Goal: Task Accomplishment & Management: Manage account settings

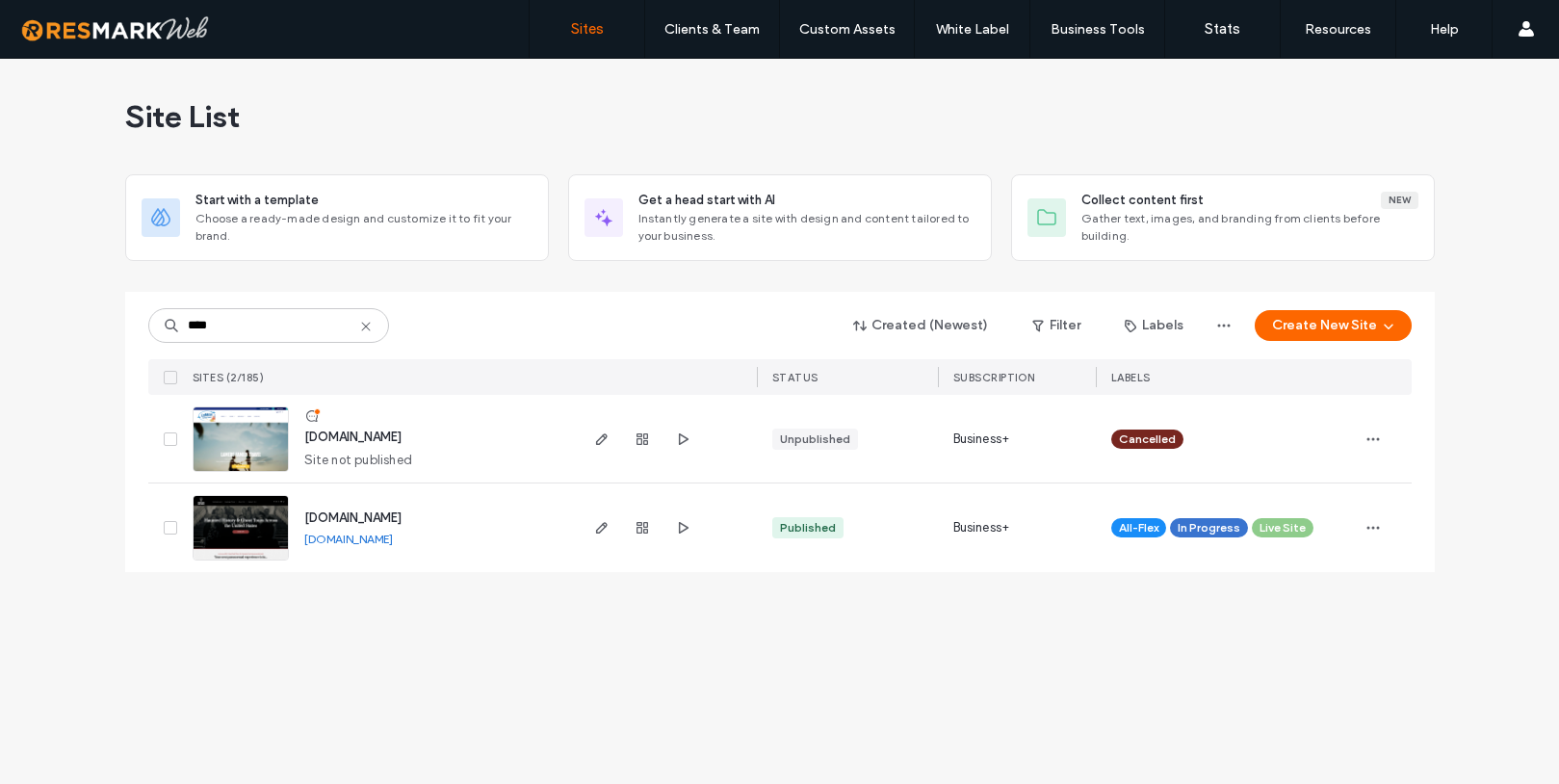
type input "****"
click at [402, 525] on span "[DOMAIN_NAME]" at bounding box center [352, 517] width 97 height 15
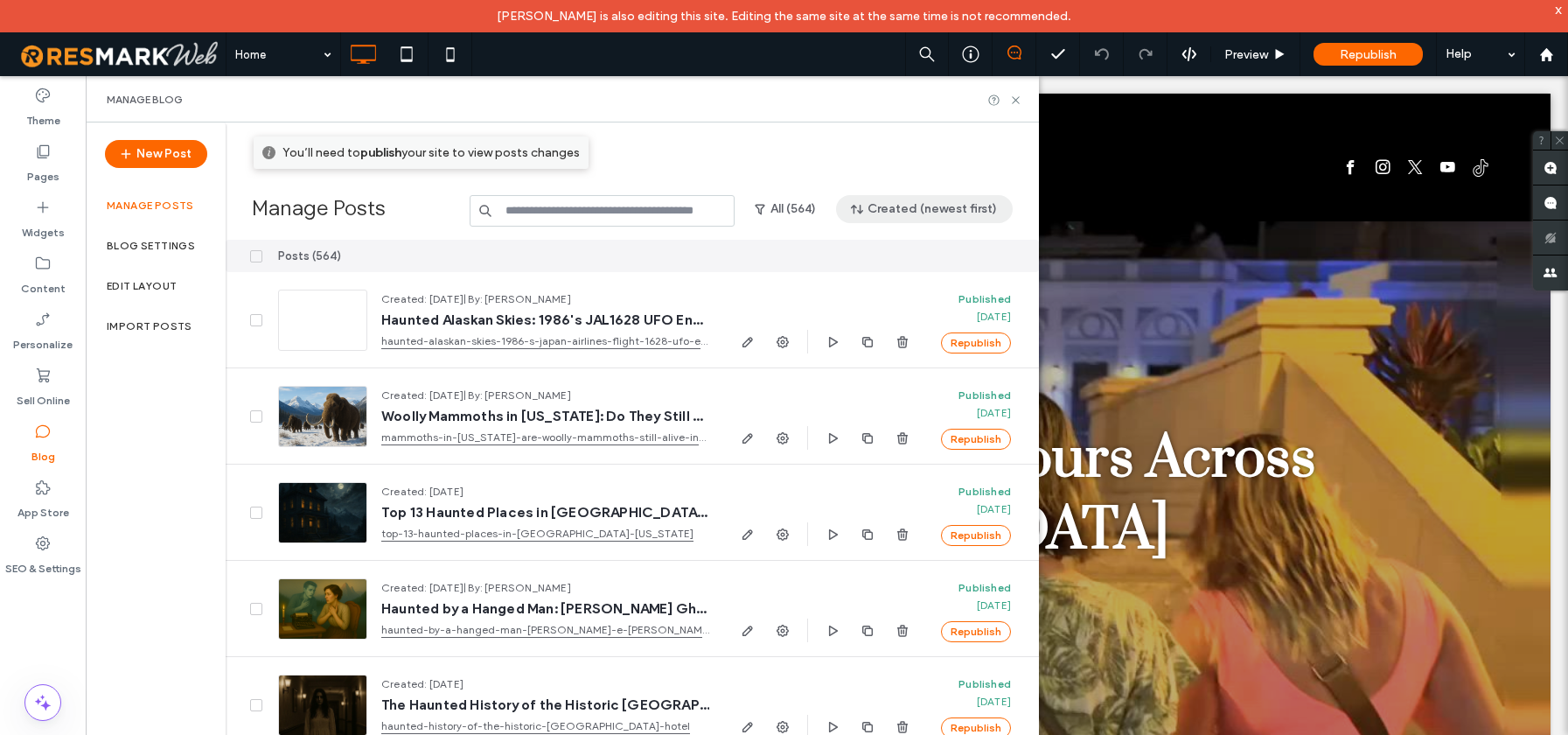
click at [886, 208] on button "Created (newest first)" at bounding box center [924, 209] width 177 height 28
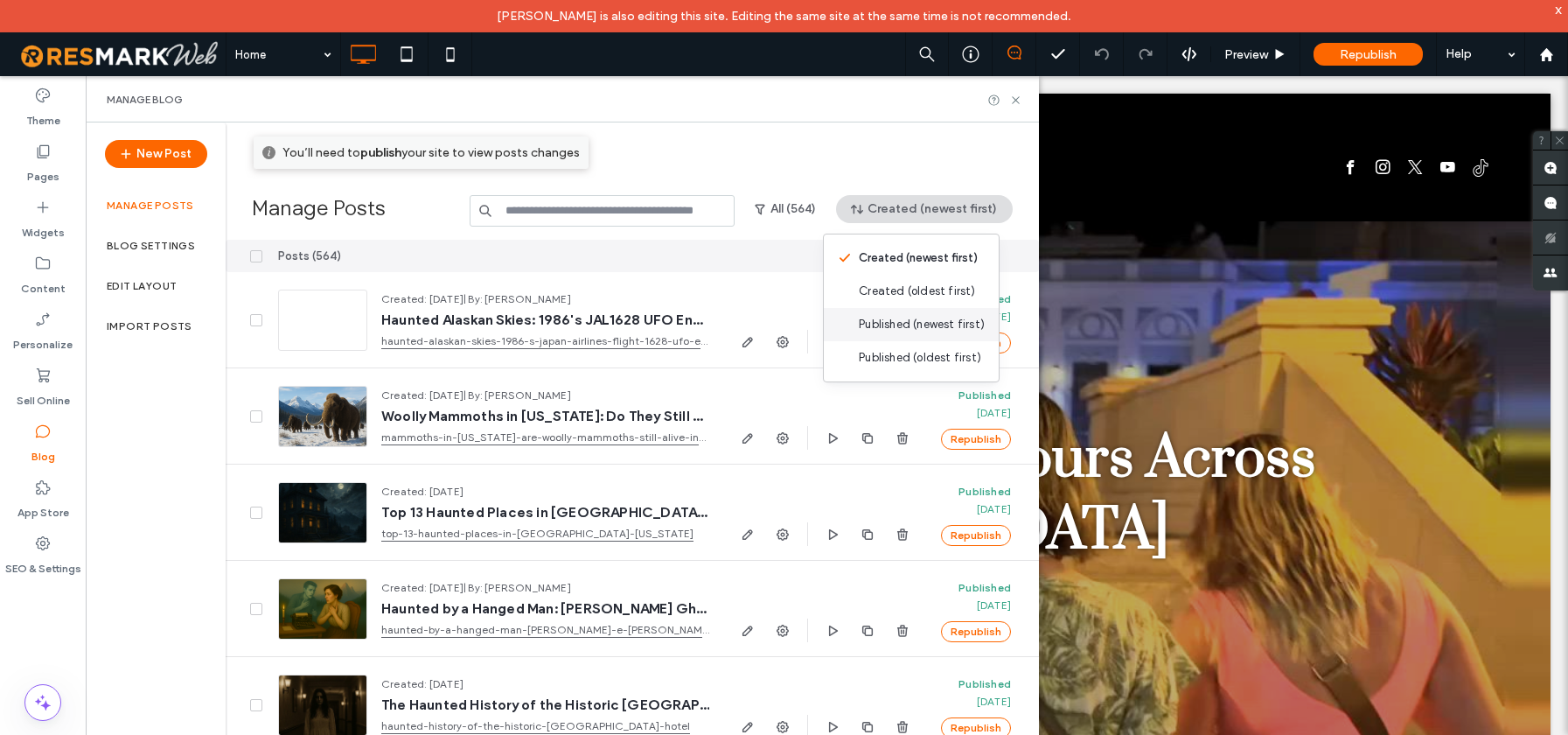
click at [870, 324] on span "Published (newest first)" at bounding box center [921, 325] width 126 height 18
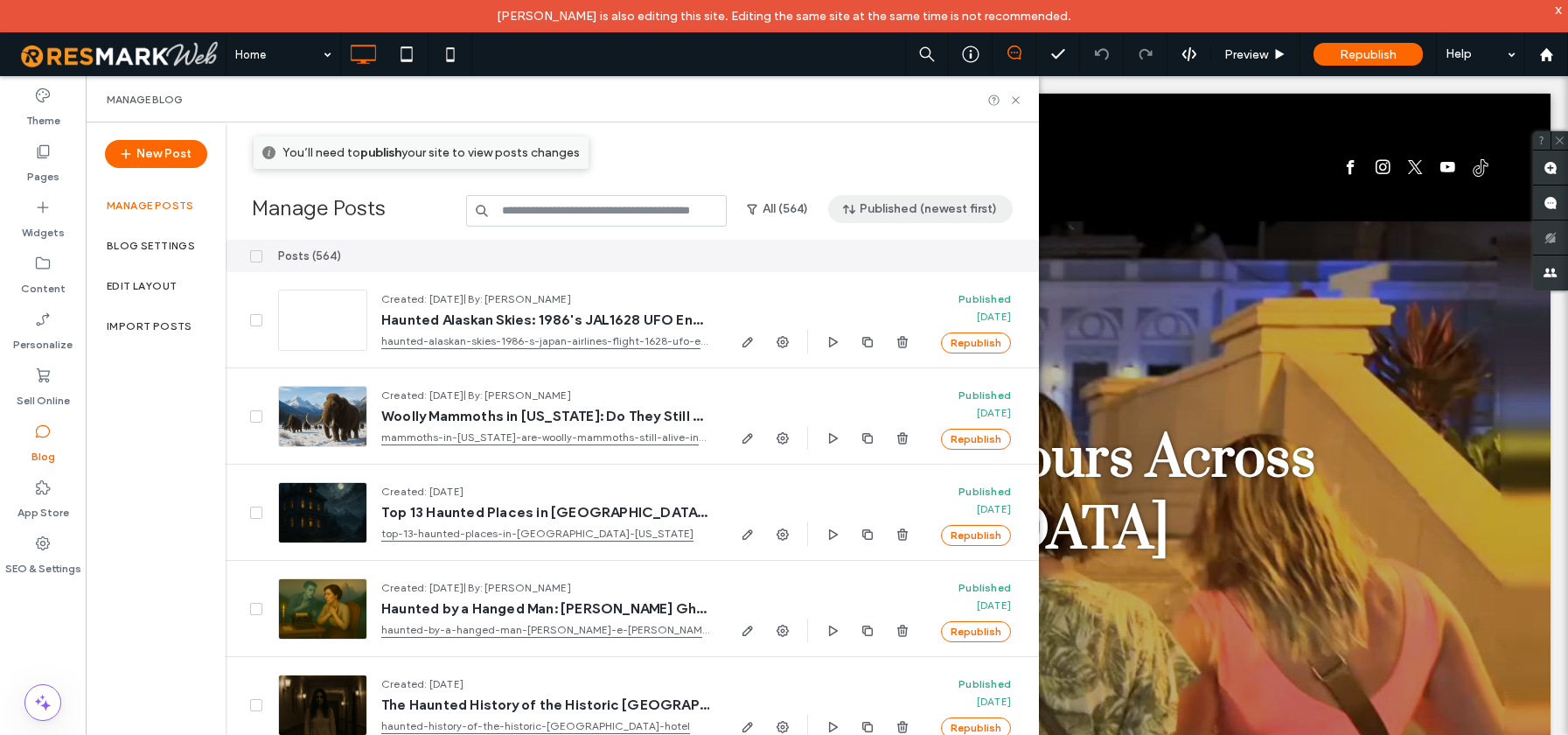
click at [872, 211] on button "Published (newest first)" at bounding box center [920, 209] width 185 height 28
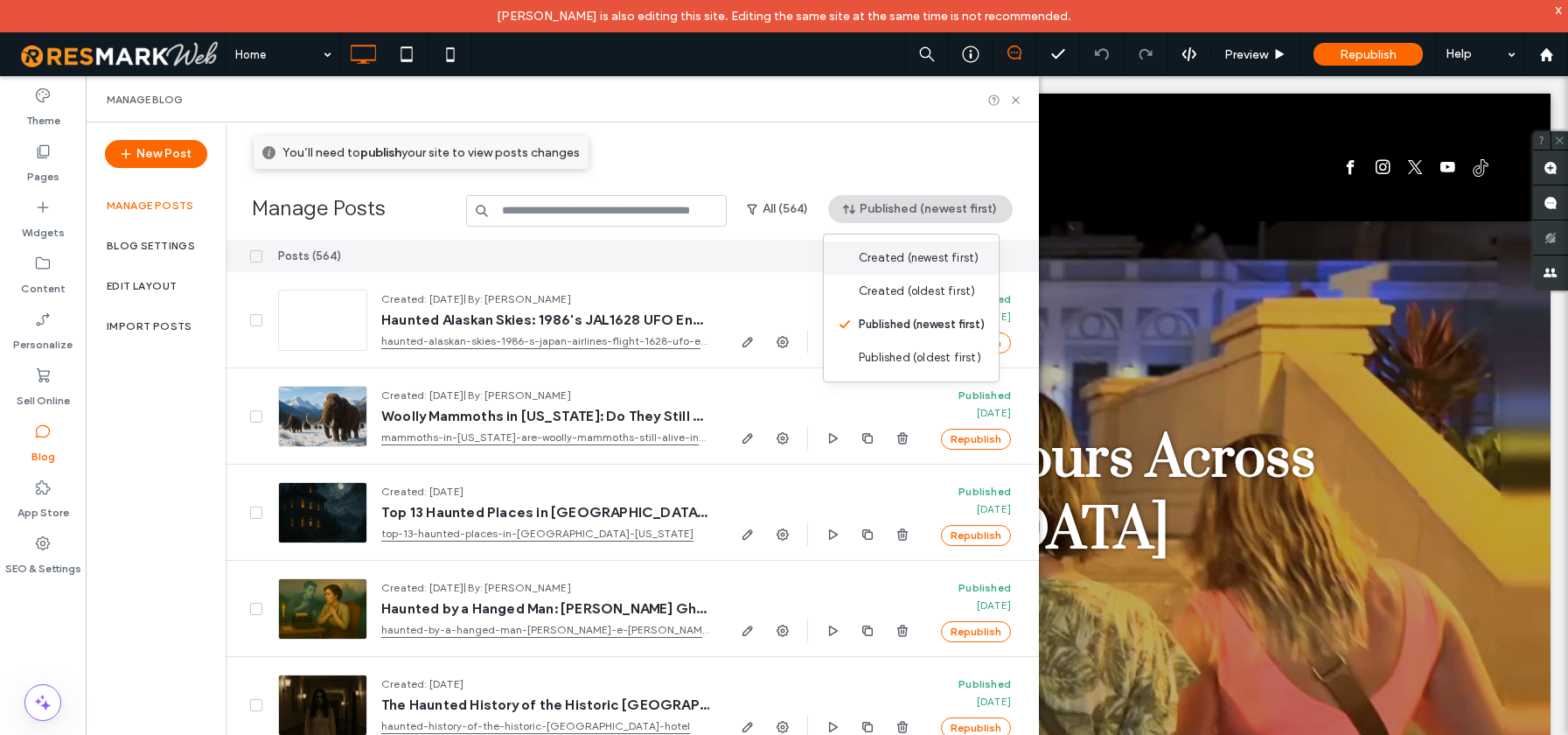
click at [889, 263] on span "Created (newest first)" at bounding box center [918, 259] width 119 height 18
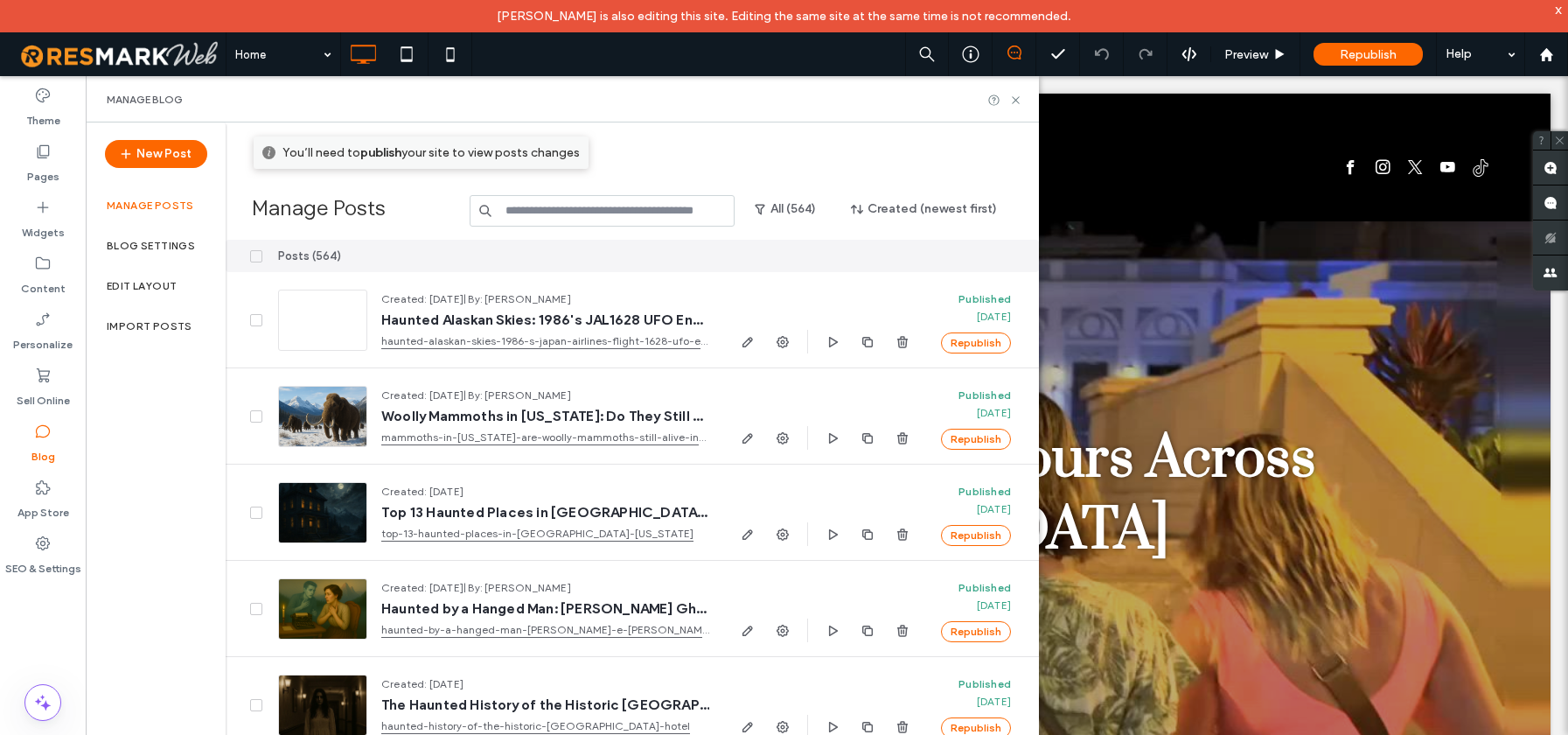
click at [258, 257] on icon at bounding box center [257, 257] width 7 height 5
click at [47, 542] on icon at bounding box center [43, 543] width 18 height 18
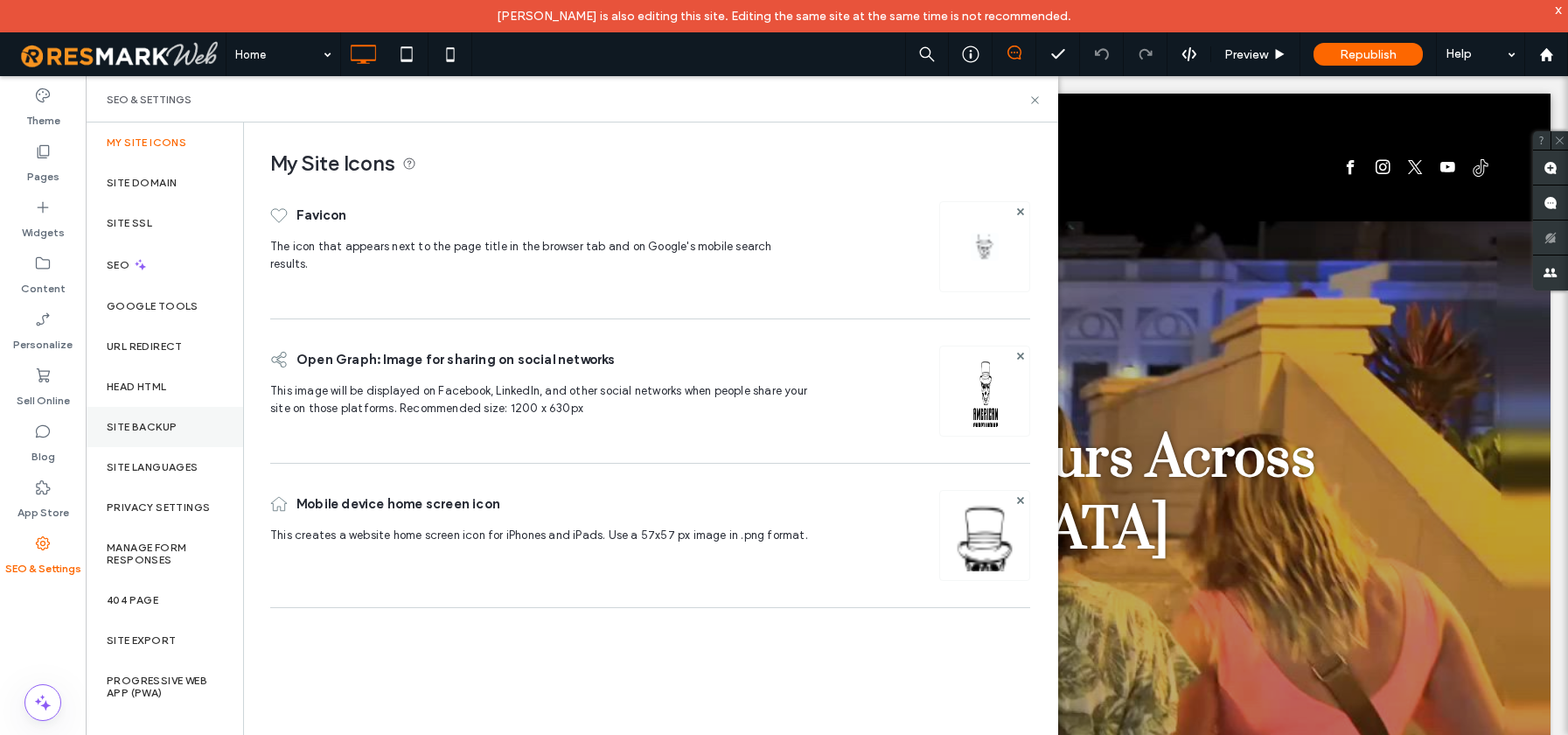
click at [150, 424] on label "Site Backup" at bounding box center [142, 427] width 70 height 12
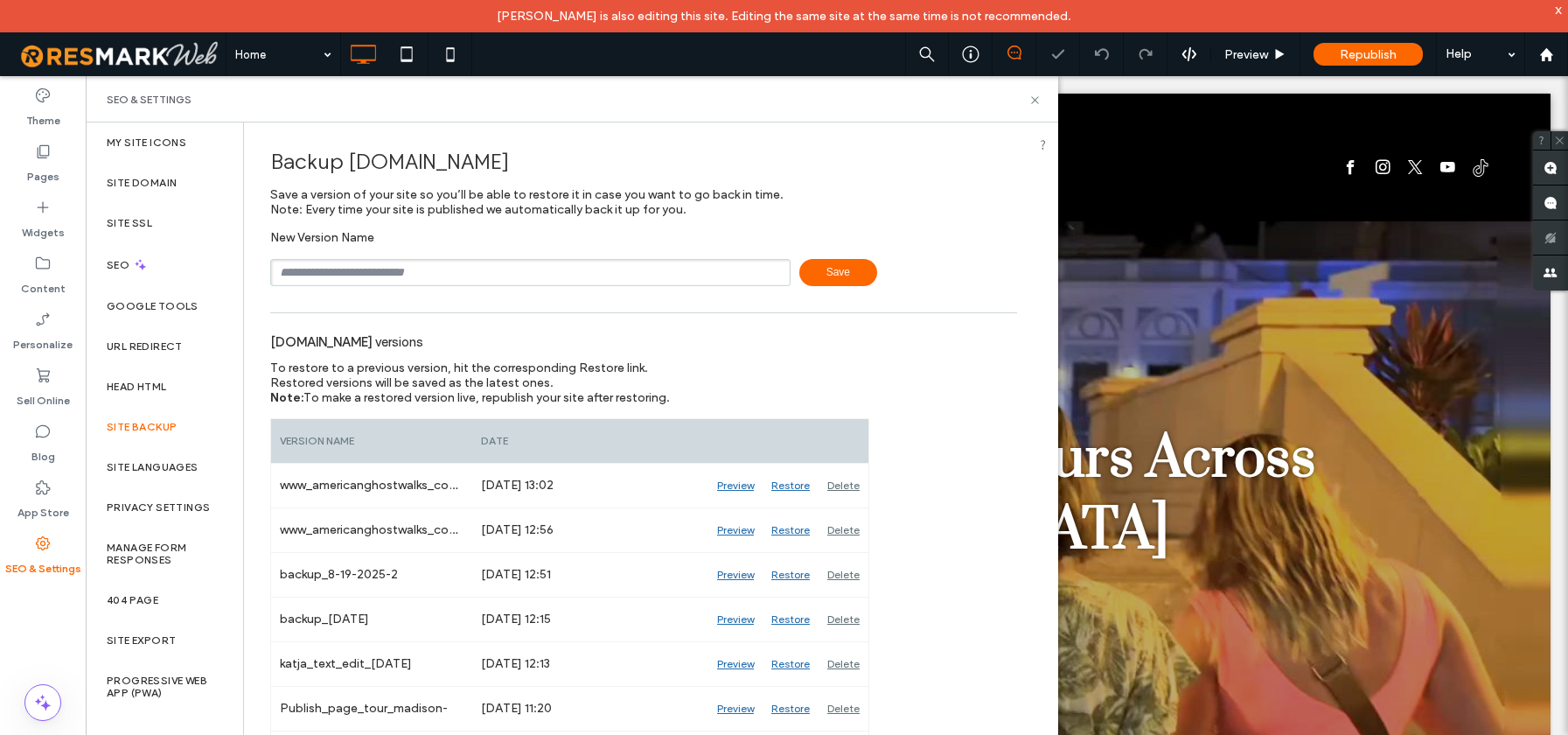
click at [379, 279] on input "text" at bounding box center [530, 272] width 521 height 27
type input "**********"
click at [818, 271] on span "Save" at bounding box center [838, 272] width 78 height 27
click at [1038, 96] on use at bounding box center [1035, 100] width 7 height 7
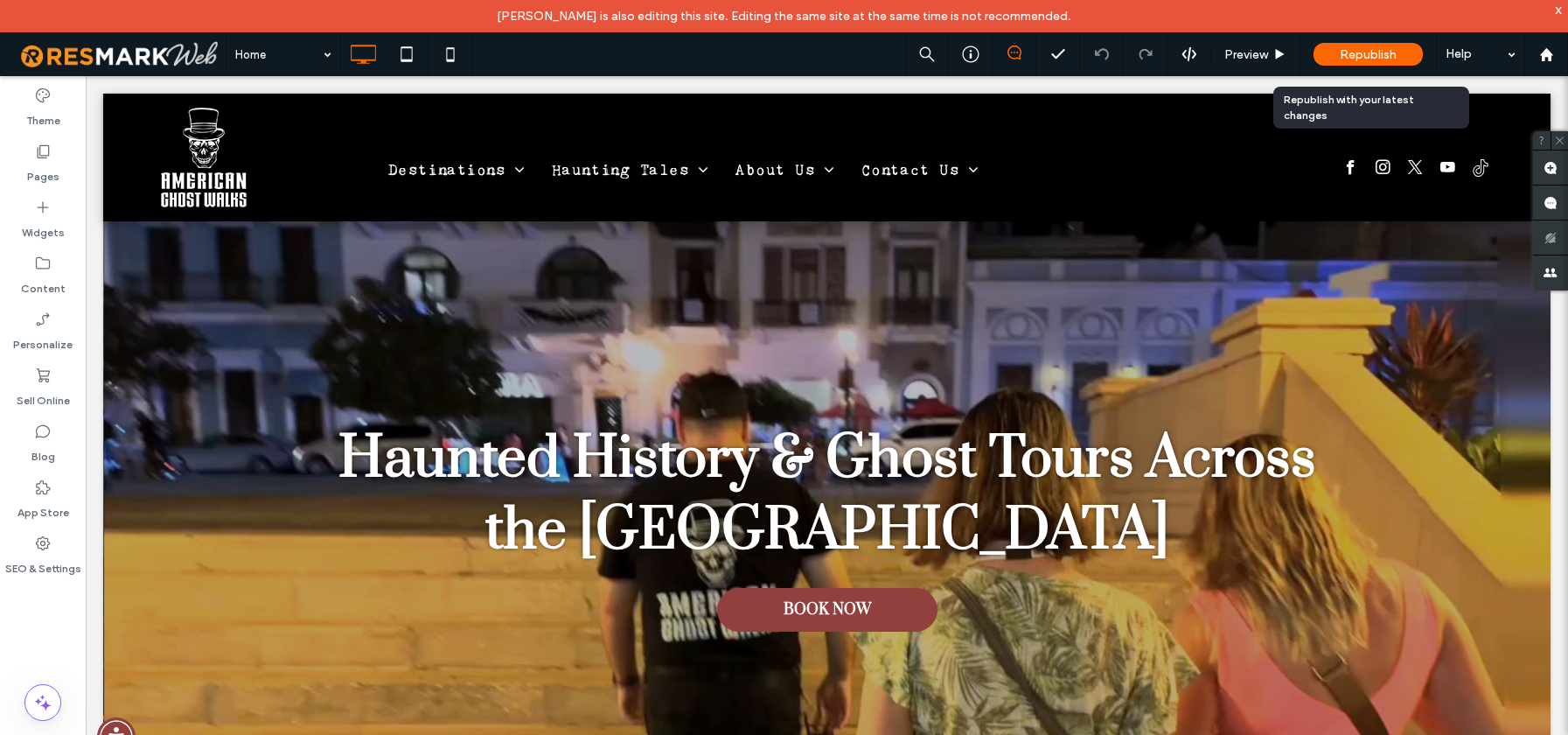
click at [1373, 53] on span "Republish" at bounding box center [1368, 54] width 57 height 15
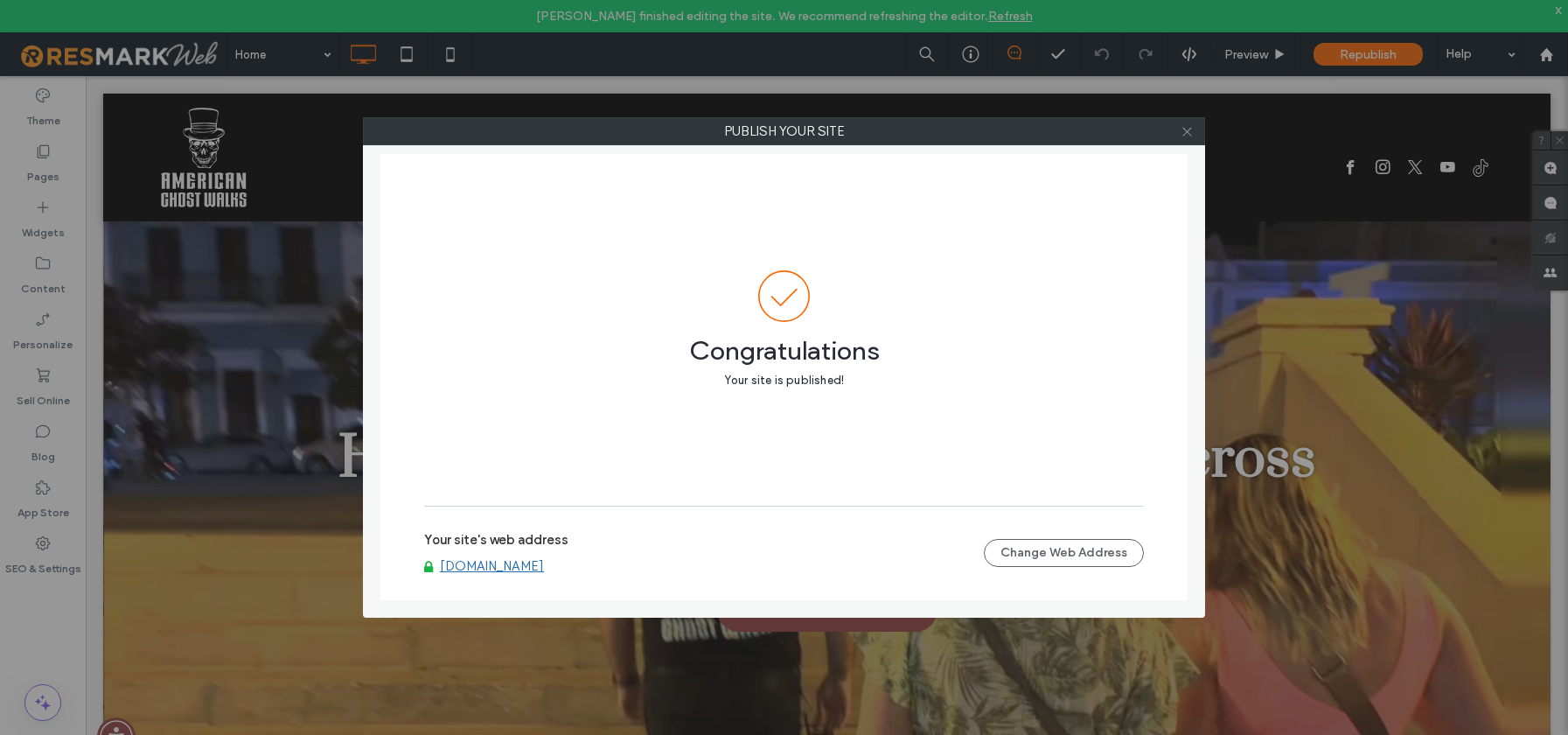
click at [1186, 128] on icon at bounding box center [1187, 131] width 13 height 13
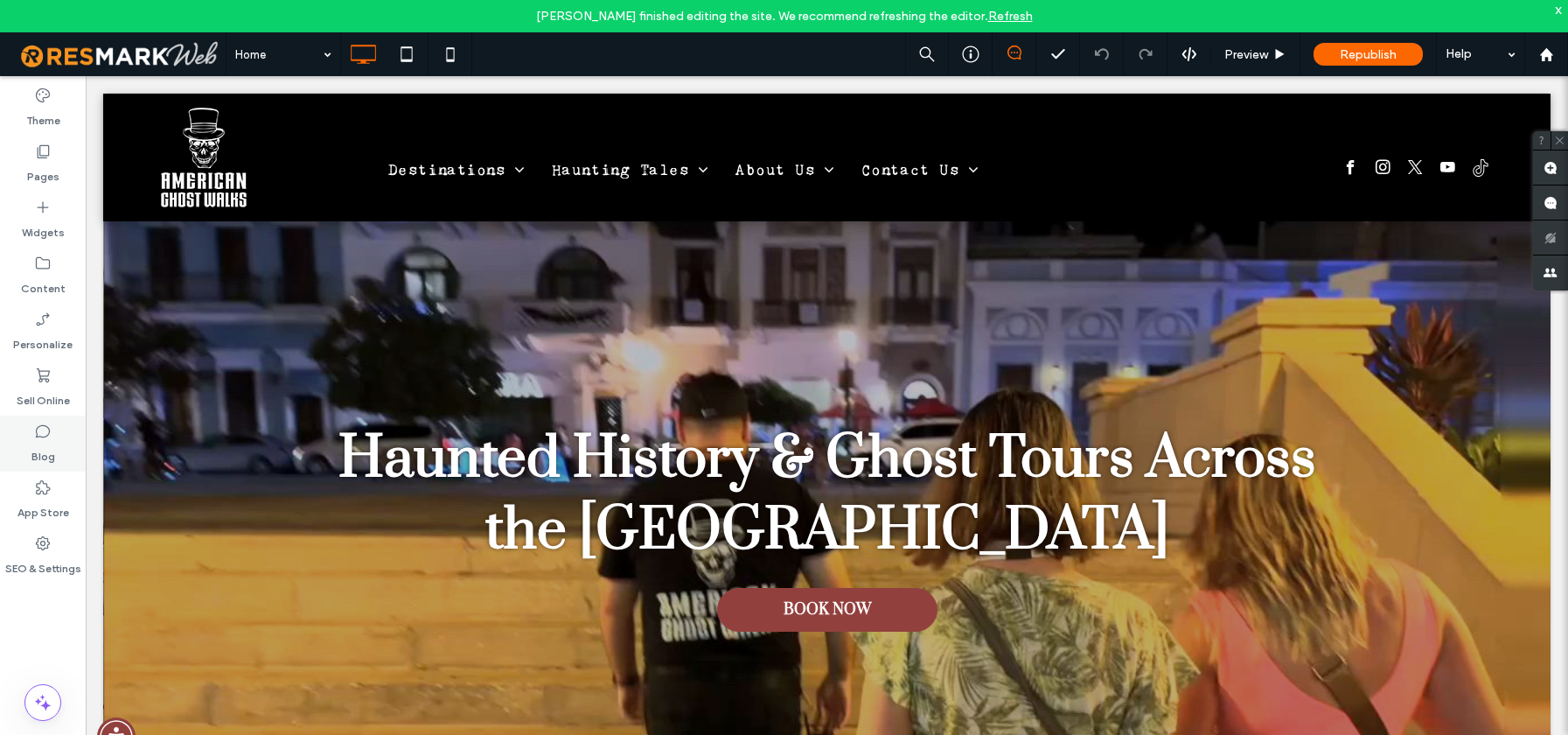
click at [34, 428] on icon at bounding box center [43, 432] width 18 height 18
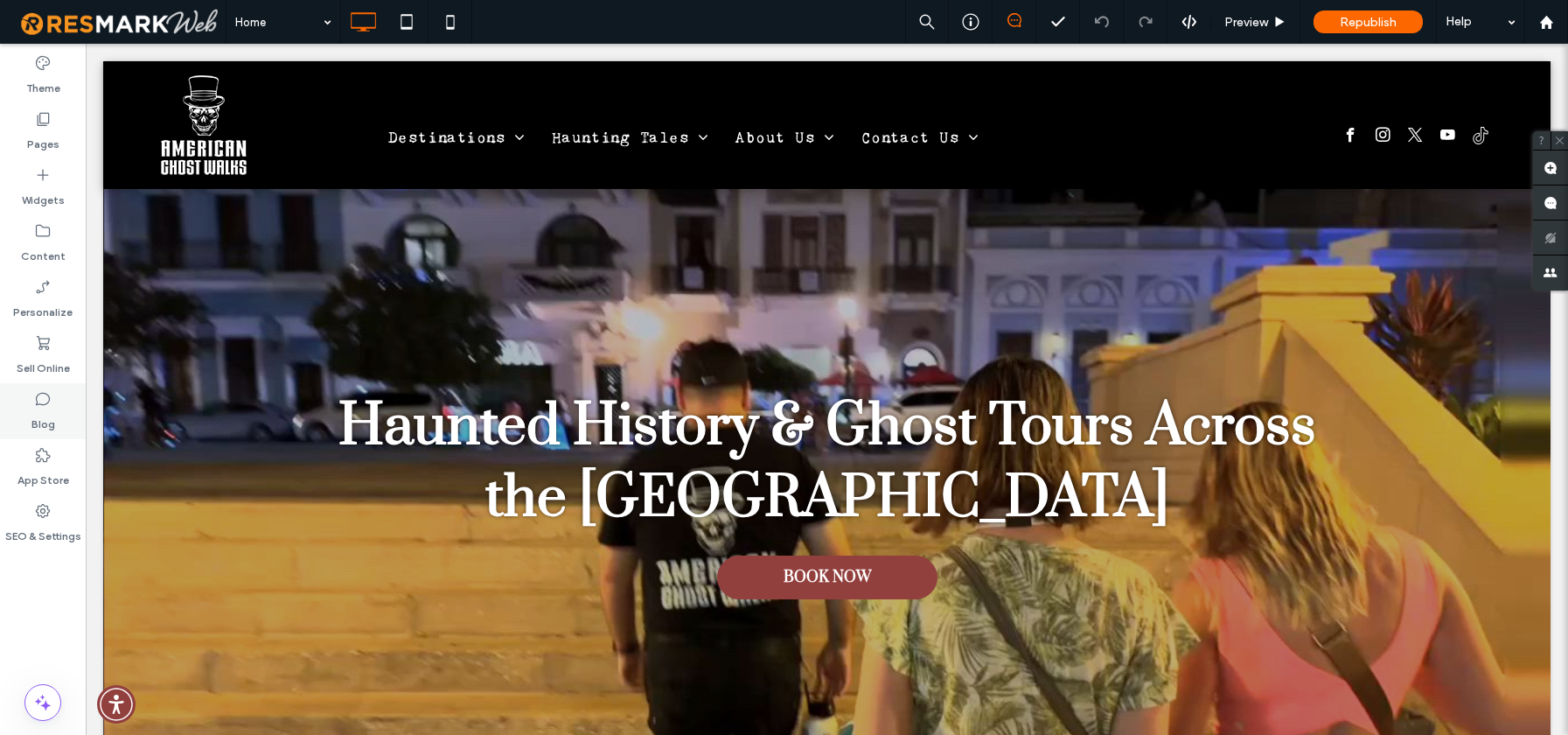
click at [40, 401] on icon at bounding box center [43, 400] width 18 height 18
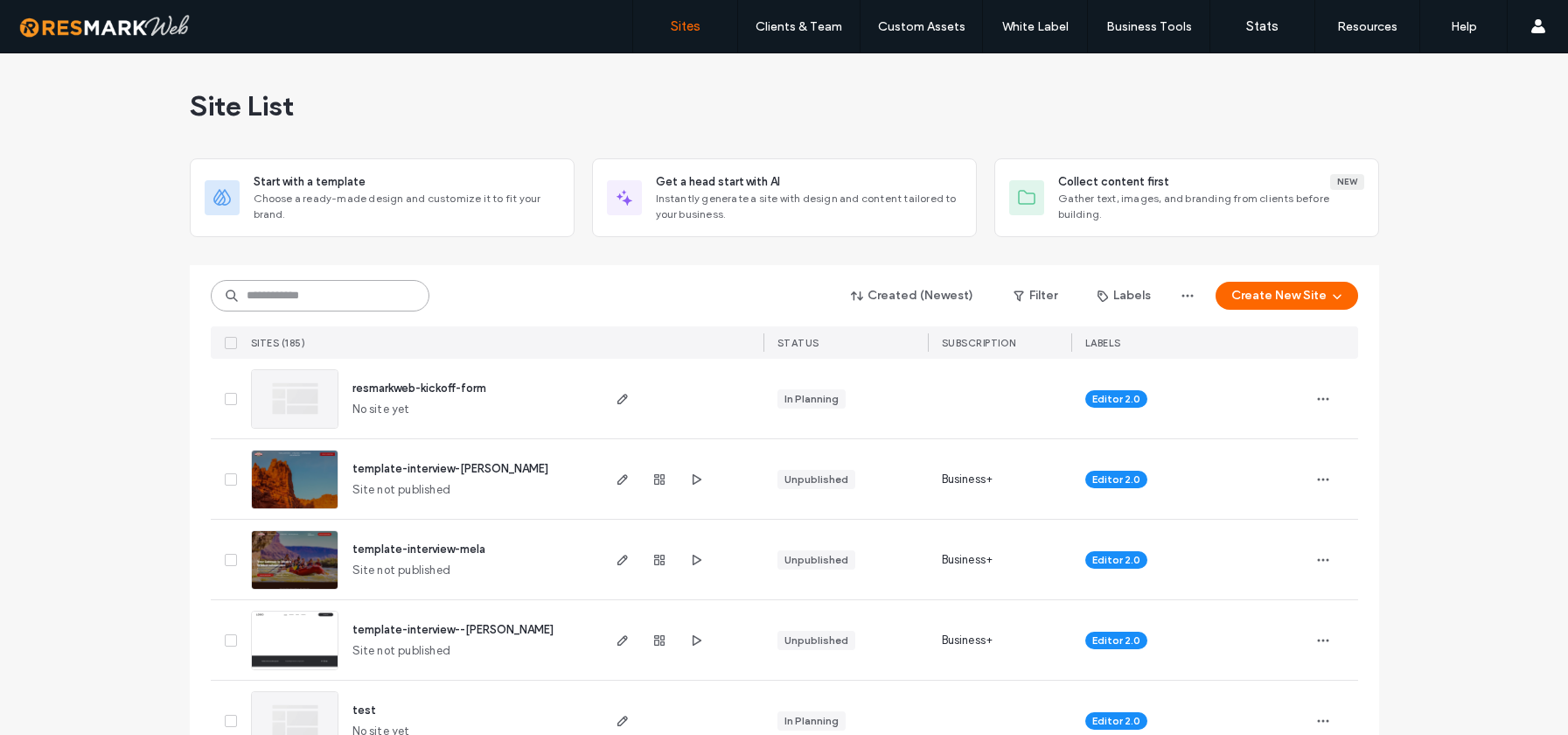
click at [363, 292] on input at bounding box center [319, 295] width 218 height 31
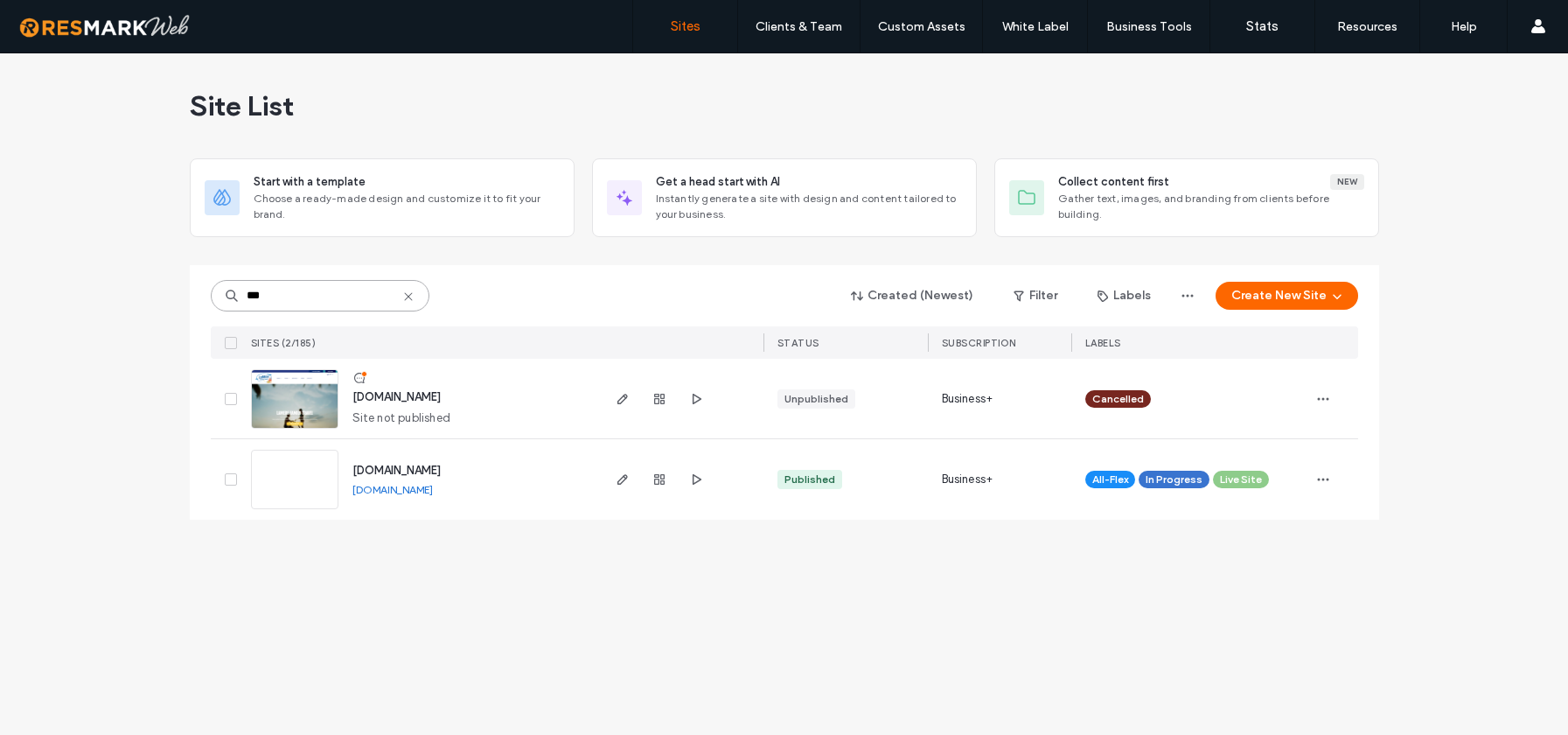
type input "***"
click at [440, 473] on span "[DOMAIN_NAME]" at bounding box center [396, 470] width 88 height 13
